Goal: Contribute content: Contribute content

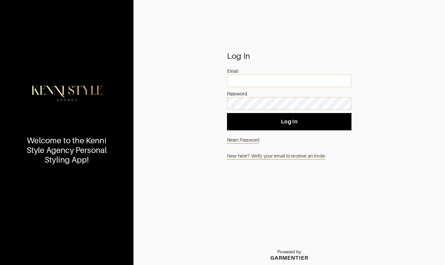
click at [227, 74] on div at bounding box center [227, 74] width 0 height 0
click at [243, 82] on input "email" at bounding box center [289, 80] width 124 height 13
type input "[EMAIL_ADDRESS][DOMAIN_NAME]"
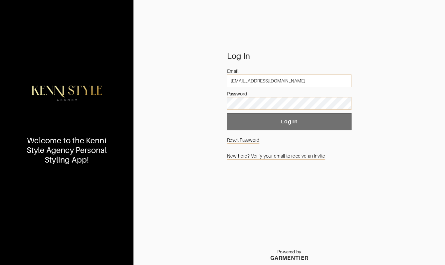
click at [273, 127] on button "Log In" at bounding box center [289, 121] width 124 height 17
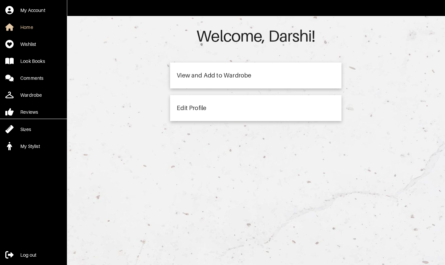
click at [216, 74] on div "View and Add to Wardrobe" at bounding box center [214, 75] width 74 height 6
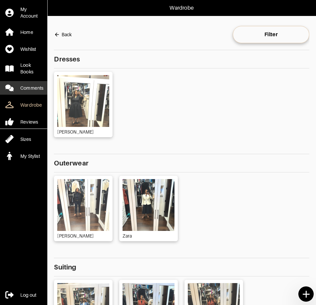
click at [32, 91] on div "Comments" at bounding box center [31, 88] width 23 height 7
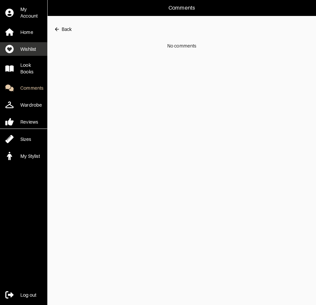
click at [26, 53] on link "Wishlist" at bounding box center [23, 49] width 47 height 14
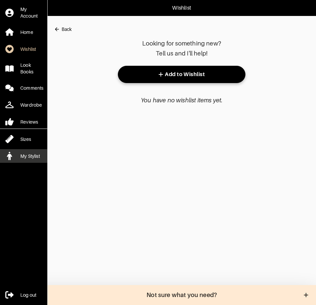
click at [32, 158] on div "My Stylist" at bounding box center [30, 156] width 20 height 7
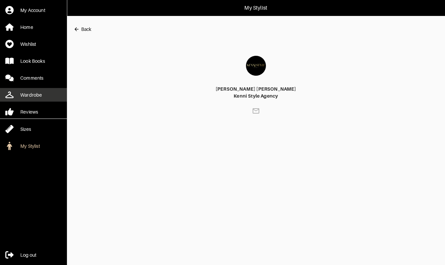
click at [28, 94] on div "Wardrobe" at bounding box center [31, 95] width 22 height 7
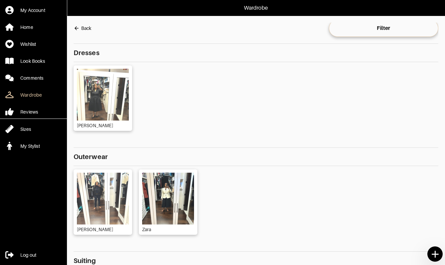
scroll to position [31, 0]
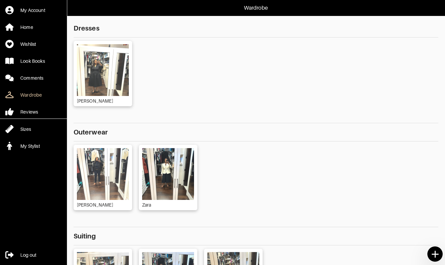
click at [315, 254] on icon at bounding box center [434, 254] width 7 height 7
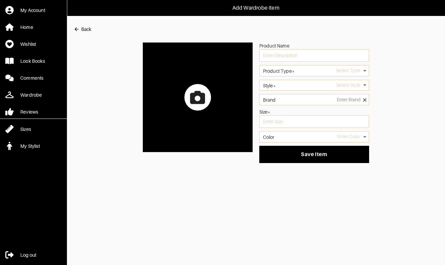
click at [203, 98] on icon at bounding box center [197, 97] width 15 height 13
click at [0, 0] on input "file" at bounding box center [0, 0] width 0 height 0
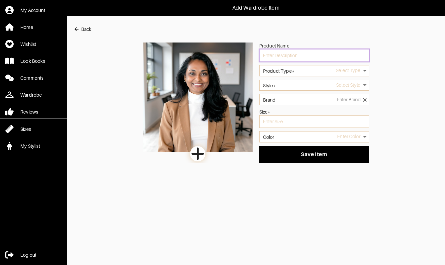
click at [288, 57] on input "text" at bounding box center [314, 55] width 110 height 13
type input "AI of orange/tan jacket?"
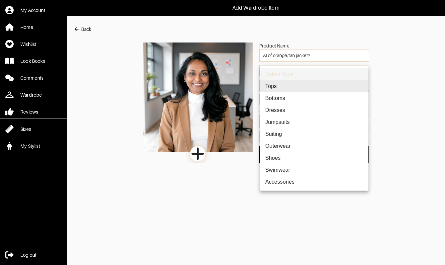
click at [306, 71] on body "Add Wardrobe Item My Account Home Wishlist Look Books Comments Wardrobe Reviews…" at bounding box center [222, 81] width 445 height 163
click at [282, 84] on li "Tops" at bounding box center [314, 86] width 108 height 12
type input "1"
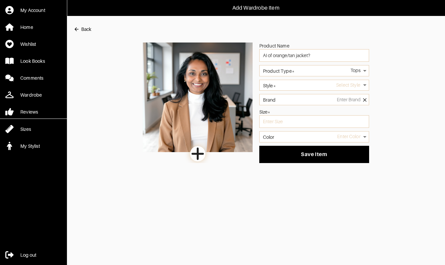
click at [291, 87] on body "Add Wardrobe Item My Account Home Wishlist Look Books Comments Wardrobe Reviews…" at bounding box center [222, 81] width 445 height 163
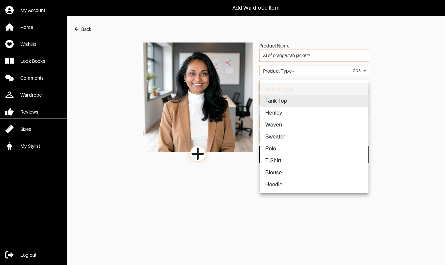
click at [283, 126] on li "Woven" at bounding box center [314, 125] width 108 height 12
type input "1"
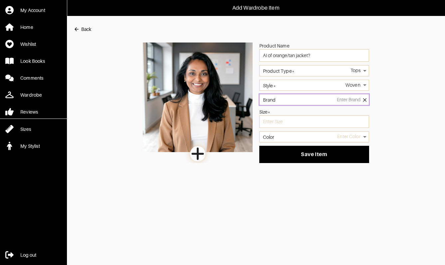
click at [289, 99] on input "Brand" at bounding box center [314, 99] width 110 height 11
type input "AI generated"
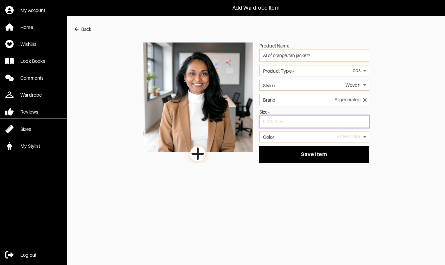
click at [315, 122] on input "text" at bounding box center [314, 121] width 110 height 13
type input "14"
click at [315, 137] on body "Add Wardrobe Item My Account Home Wishlist Look Books Comments Wardrobe Reviews…" at bounding box center [222, 81] width 445 height 163
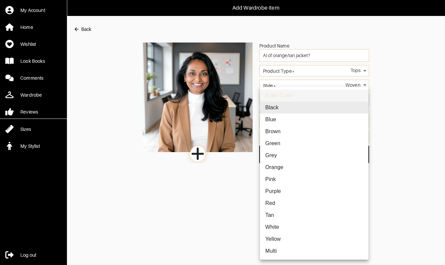
click at [278, 130] on li "Brown" at bounding box center [314, 132] width 108 height 12
type input "brown"
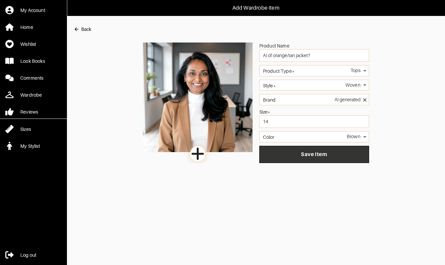
click at [310, 155] on span "Save Item" at bounding box center [313, 154] width 99 height 7
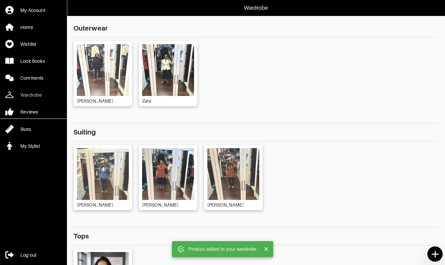
scroll to position [56, 0]
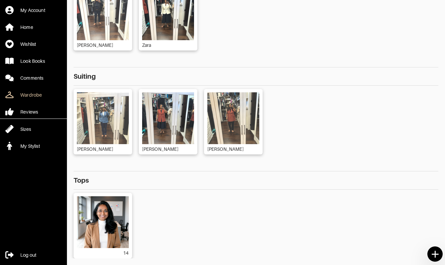
click at [315, 254] on icon at bounding box center [434, 254] width 7 height 7
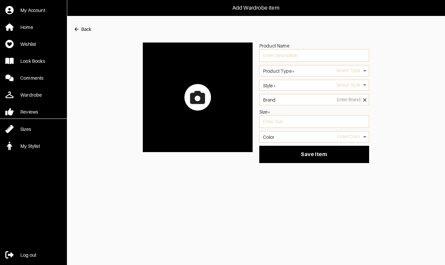
click at [199, 93] on icon at bounding box center [197, 97] width 15 height 13
click at [0, 0] on input "file" at bounding box center [0, 0] width 0 height 0
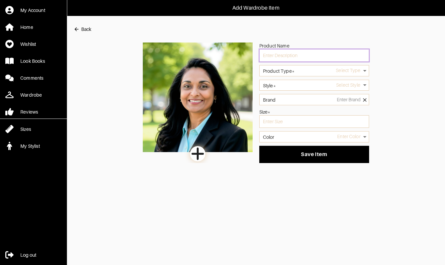
click at [283, 55] on input "text" at bounding box center [314, 55] width 110 height 13
type input "AI of aqua shirt paired with black jacket"
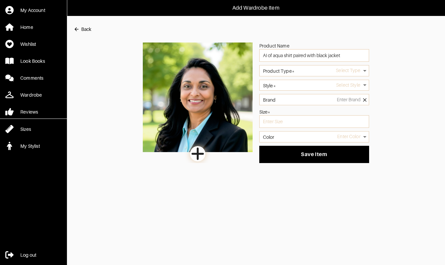
click at [301, 69] on body "Add Wardrobe Item My Account Home Wishlist Look Books Comments Wardrobe Reviews…" at bounding box center [222, 81] width 445 height 163
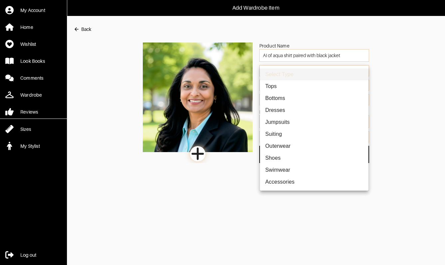
click at [280, 85] on li "Tops" at bounding box center [314, 86] width 108 height 12
type input "1"
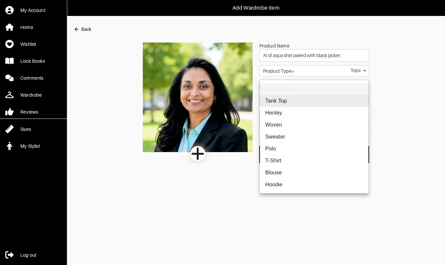
click at [292, 83] on body "Add Wardrobe Item My Account Home Wishlist Look Books Comments Wardrobe Reviews…" at bounding box center [222, 81] width 445 height 163
click at [280, 127] on li "Woven" at bounding box center [314, 125] width 108 height 12
type input "1"
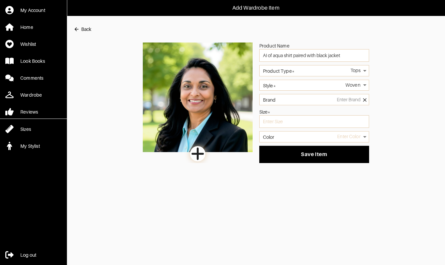
click at [295, 85] on body "Add Wardrobe Item My Account Home Wishlist Look Books Comments Wardrobe Reviews…" at bounding box center [222, 81] width 445 height 163
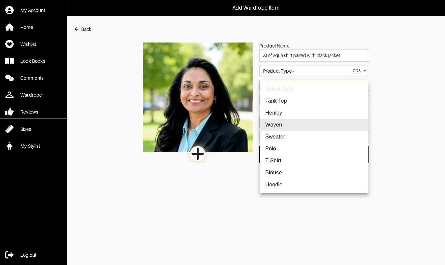
click at [295, 85] on ul "Select Style Tank Top Henley Woven Sweater Polo T-Shirt Blouse Hoodie" at bounding box center [314, 136] width 108 height 113
click at [315, 105] on div at bounding box center [222, 132] width 445 height 265
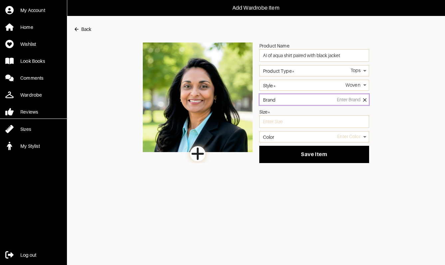
click at [309, 97] on input "Brand" at bounding box center [314, 99] width 110 height 11
type input "AI generated"
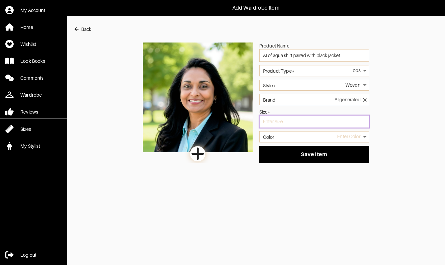
click at [302, 120] on input "text" at bounding box center [314, 121] width 110 height 13
type input "12"
click at [305, 136] on body "Add Wardrobe Item My Account Home Wishlist Look Books Comments Wardrobe Reviews…" at bounding box center [222, 81] width 445 height 163
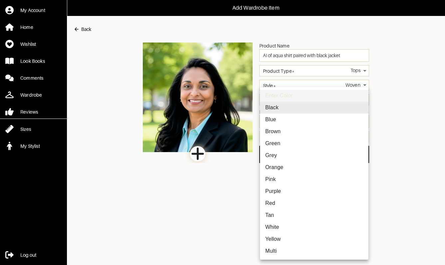
click at [286, 119] on li "Blue" at bounding box center [314, 120] width 108 height 12
type input "blue"
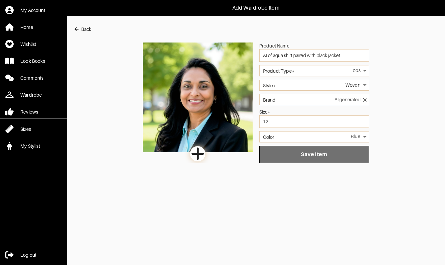
click at [303, 154] on span "Save Item" at bounding box center [313, 154] width 99 height 7
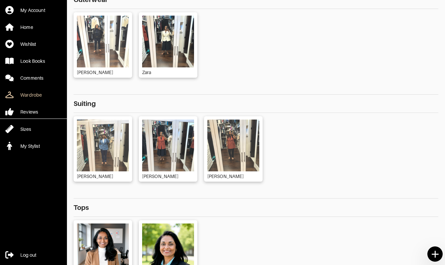
scroll to position [56, 0]
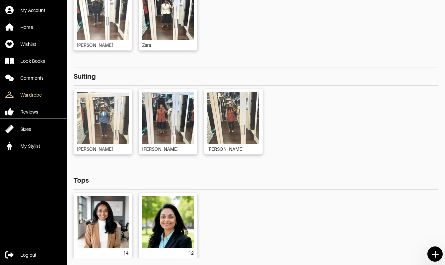
click at [315, 255] on icon at bounding box center [435, 255] width 12 height 12
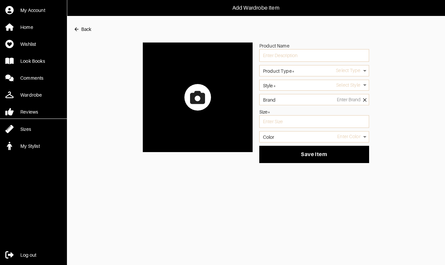
click at [199, 89] on div at bounding box center [197, 97] width 27 height 27
click at [0, 0] on input "file" at bounding box center [0, 0] width 0 height 0
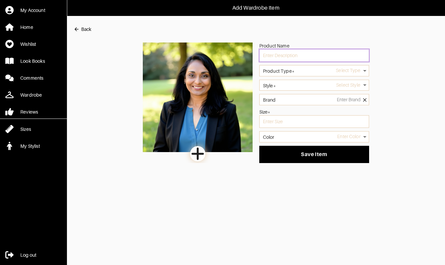
click at [290, 57] on input "text" at bounding box center [314, 55] width 110 height 13
type input "AI of aqua shirt paired with black jacket"
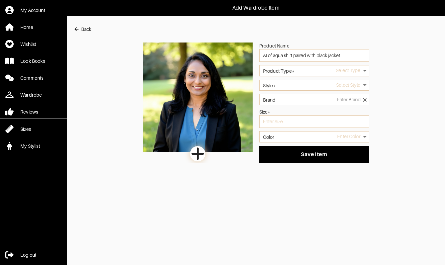
click at [292, 71] on label "Product Type*" at bounding box center [279, 71] width 32 height 5
click at [315, 71] on body "Add Wardrobe Item My Account Home Wishlist Look Books Comments Wardrobe Reviews…" at bounding box center [222, 81] width 445 height 163
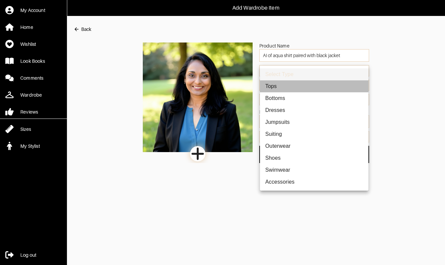
click at [272, 84] on li "Tops" at bounding box center [314, 86] width 108 height 12
type input "1"
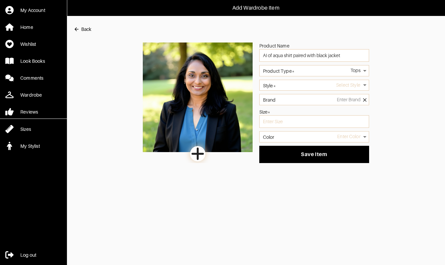
click at [315, 86] on body "Add Wardrobe Item My Account Home Wishlist Look Books Comments Wardrobe Reviews…" at bounding box center [222, 81] width 445 height 163
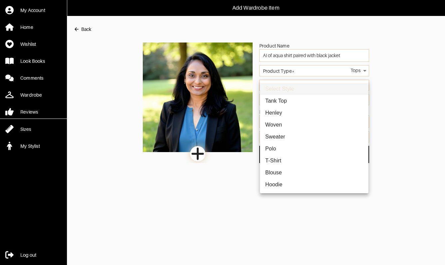
click at [275, 126] on li "Woven" at bounding box center [314, 125] width 108 height 12
type input "1"
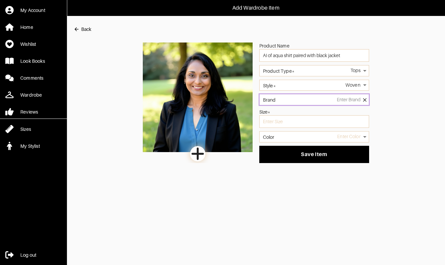
click at [315, 101] on input "Brand" at bounding box center [314, 99] width 110 height 11
type input "AI generated"
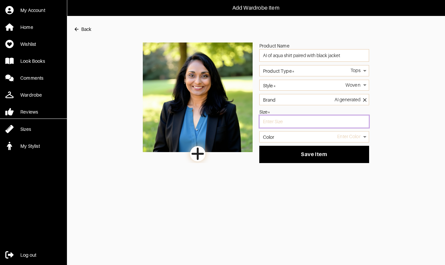
click at [294, 123] on input "text" at bounding box center [314, 121] width 110 height 13
type input "14"
click at [292, 136] on body "Add Wardrobe Item My Account Home Wishlist Look Books Comments Wardrobe Reviews…" at bounding box center [222, 81] width 445 height 163
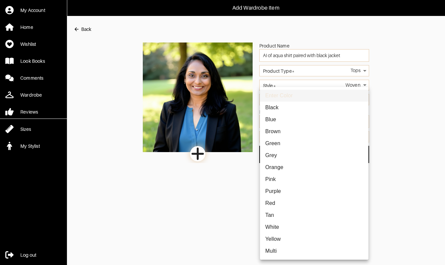
click at [281, 119] on li "Blue" at bounding box center [314, 120] width 108 height 12
type input "blue"
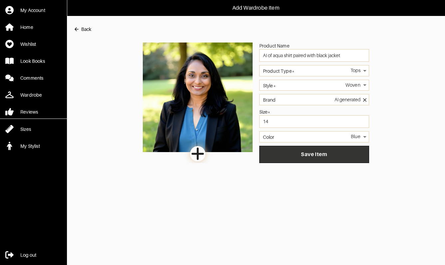
click at [303, 154] on span "Save Item" at bounding box center [313, 154] width 99 height 7
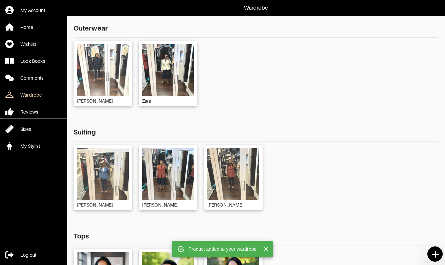
scroll to position [56, 0]
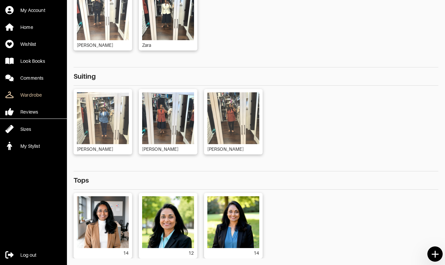
click at [315, 254] on icon at bounding box center [434, 254] width 7 height 7
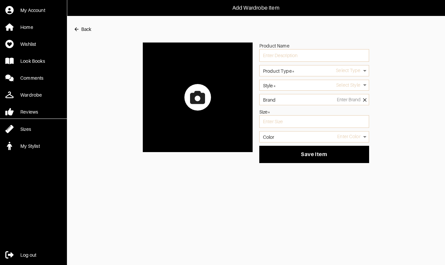
click at [209, 99] on div at bounding box center [197, 97] width 27 height 27
click at [0, 0] on input "file" at bounding box center [0, 0] width 0 height 0
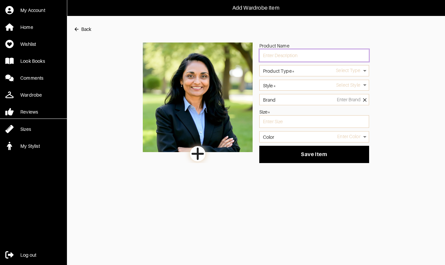
click at [298, 56] on input "text" at bounding box center [314, 55] width 110 height 13
type input "AI of blue buttondown paired with black jacket"
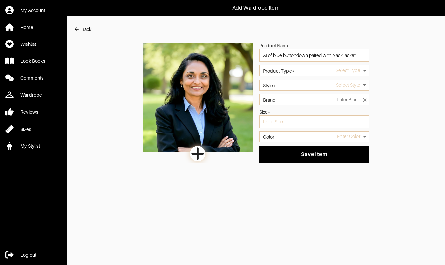
click at [315, 72] on body "Add Wardrobe Item My Account Home Wishlist Look Books Comments Wardrobe Reviews…" at bounding box center [222, 81] width 445 height 163
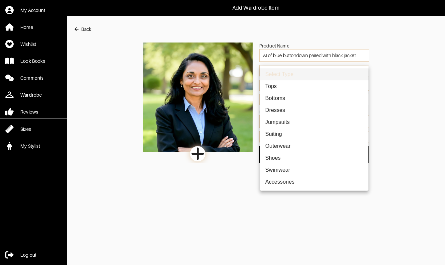
click at [285, 86] on li "Tops" at bounding box center [314, 86] width 108 height 12
type input "1"
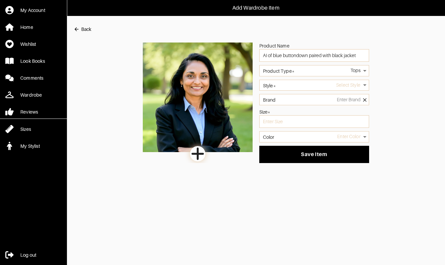
click at [315, 89] on body "Add Wardrobe Item My Account Home Wishlist Look Books Comments Wardrobe Reviews…" at bounding box center [222, 81] width 445 height 163
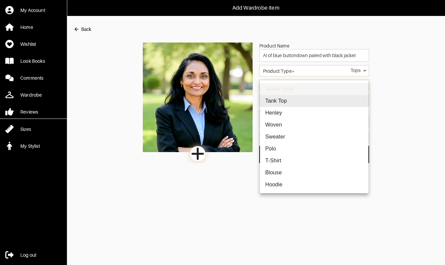
click at [276, 125] on li "Woven" at bounding box center [314, 125] width 108 height 12
type input "1"
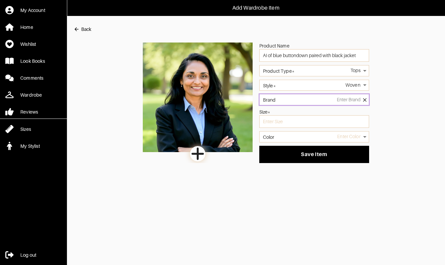
click at [315, 101] on input "Brand" at bounding box center [314, 99] width 110 height 11
type input "AI generated"
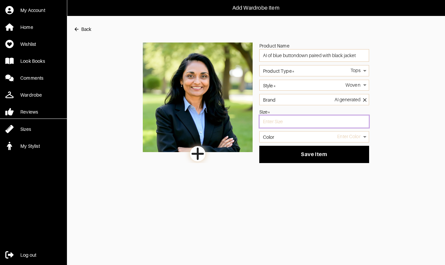
click at [304, 119] on input "text" at bounding box center [314, 121] width 110 height 13
type input "12"
click at [290, 137] on body "Add Wardrobe Item My Account Home Wishlist Look Books Comments Wardrobe Reviews…" at bounding box center [222, 81] width 445 height 163
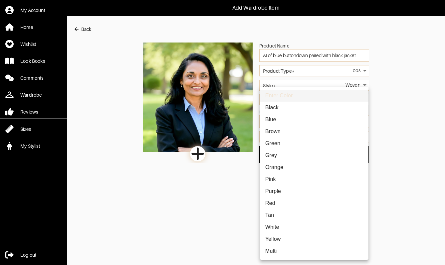
click at [273, 117] on li "Blue" at bounding box center [314, 120] width 108 height 12
type input "blue"
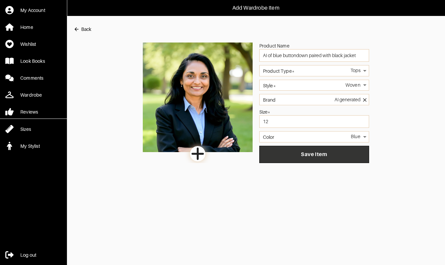
click at [315, 152] on span "Save Item" at bounding box center [313, 154] width 99 height 7
